Goal: Information Seeking & Learning: Learn about a topic

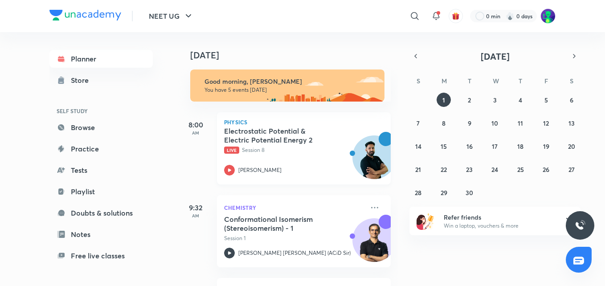
click at [270, 132] on h5 "Electrostatic Potential & Electric Potential Energy 2" at bounding box center [279, 136] width 111 height 18
